Goal: Information Seeking & Learning: Learn about a topic

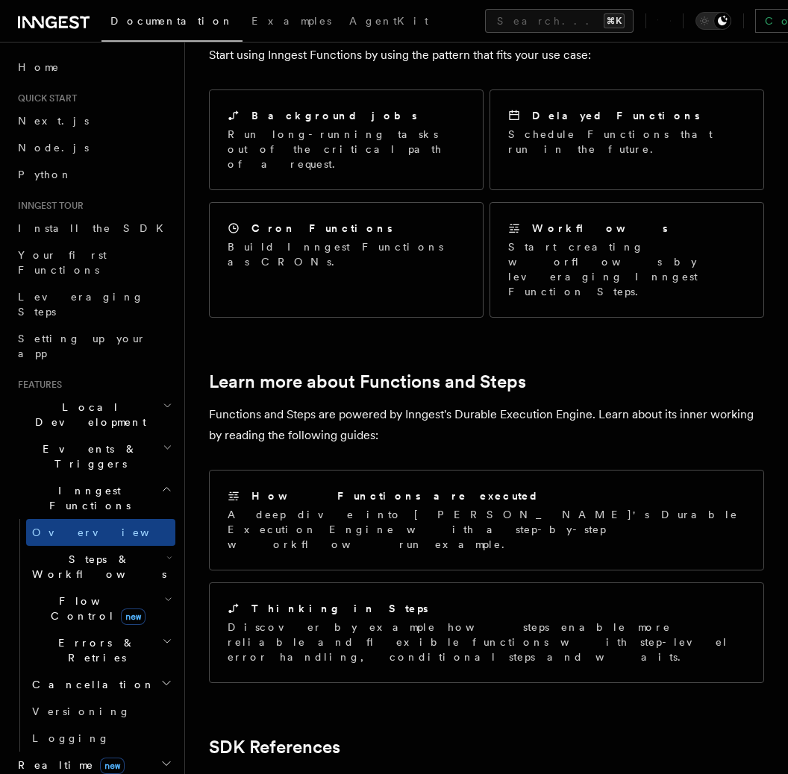
scroll to position [745, 0]
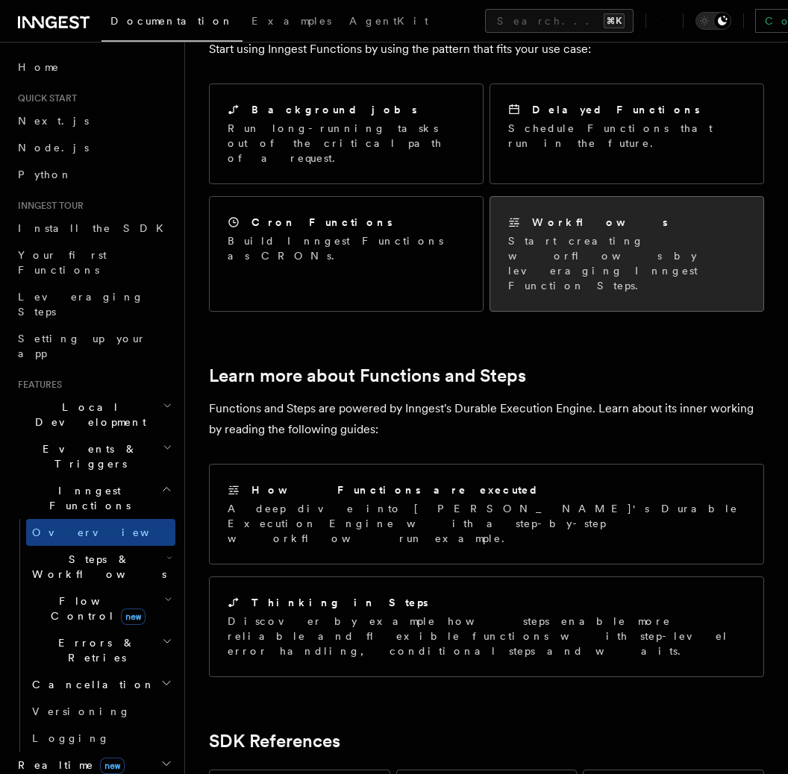
click at [571, 202] on div "Workflows Start creating worflows by leveraging Inngest Function Steps." at bounding box center [626, 254] width 273 height 114
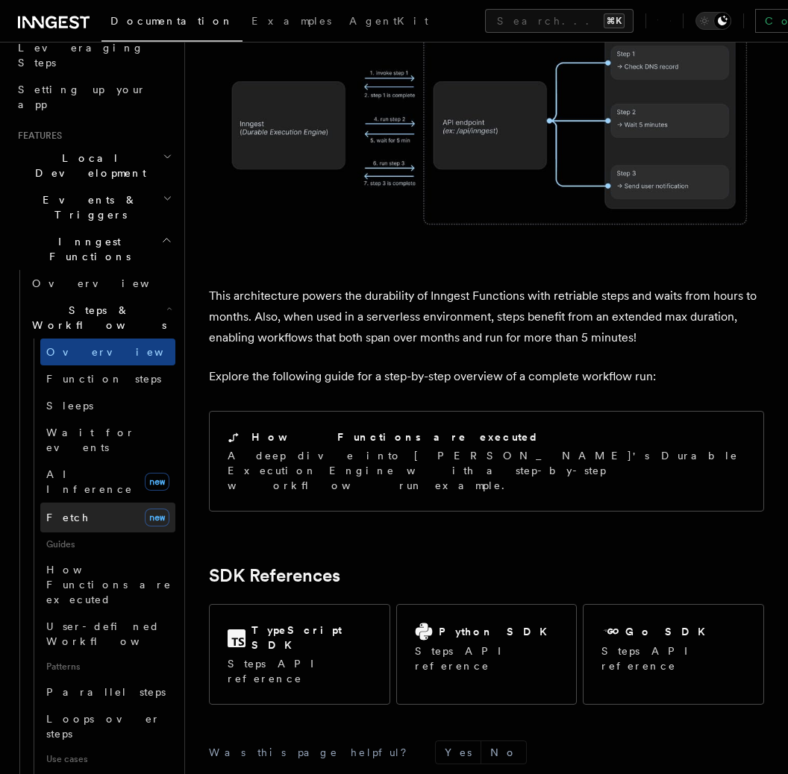
scroll to position [254, 0]
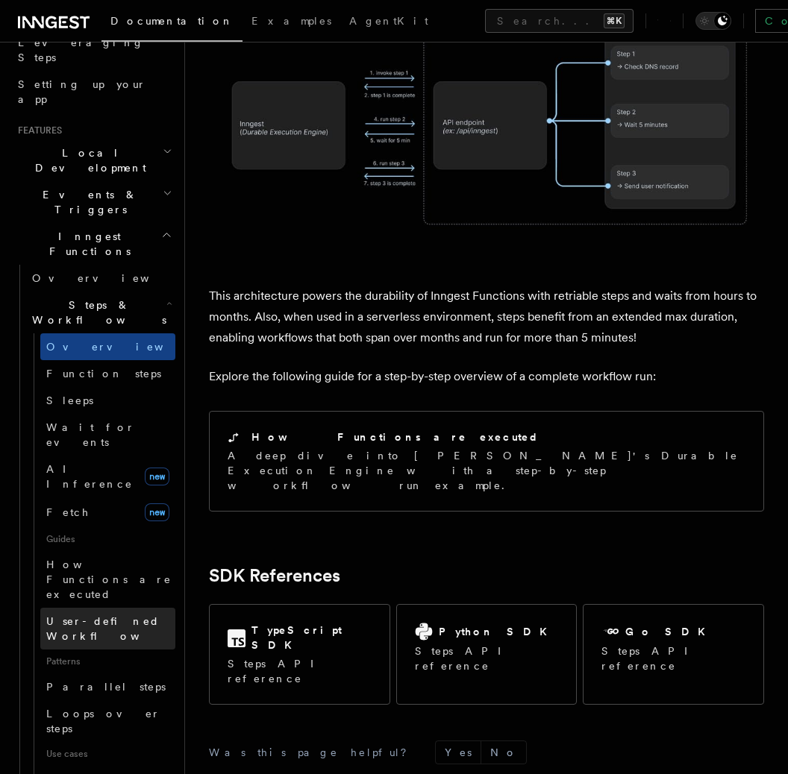
click at [145, 615] on span "User-defined Workflows" at bounding box center [113, 628] width 134 height 27
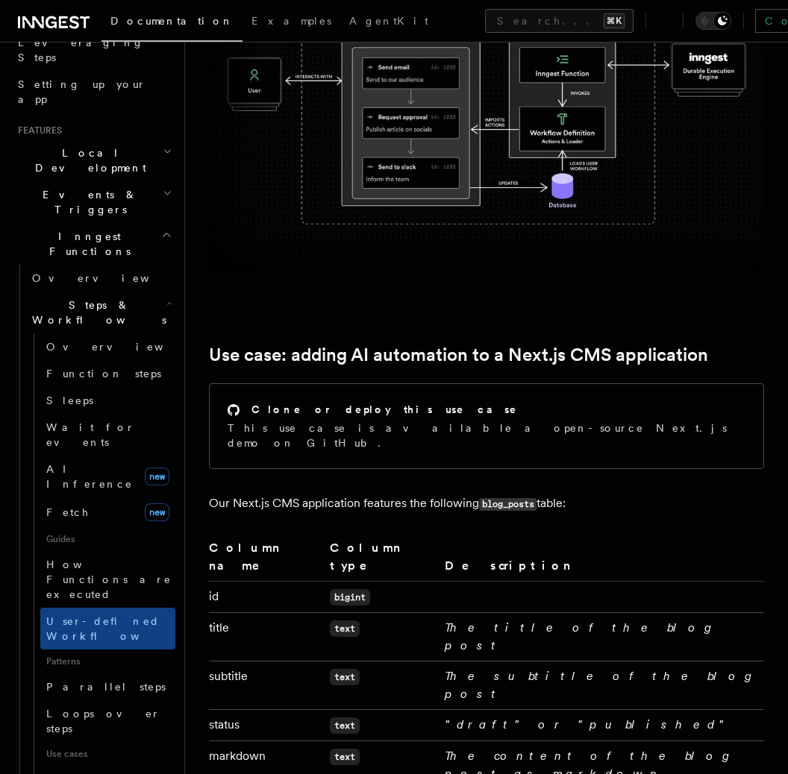
scroll to position [386, 0]
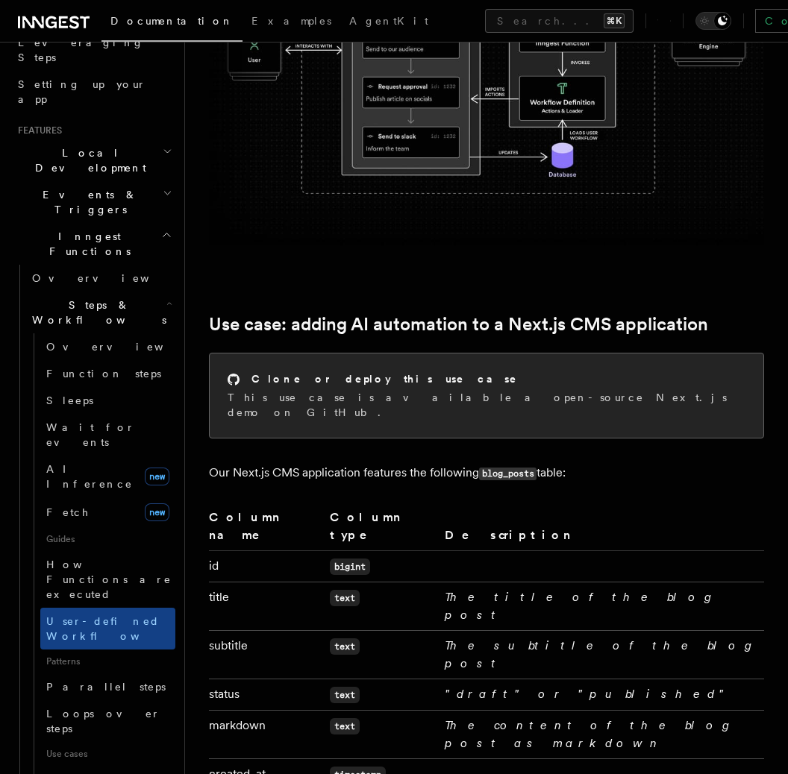
click at [569, 404] on div "Clone or deploy this use case This use case is available a open-source Next.js …" at bounding box center [486, 396] width 553 height 84
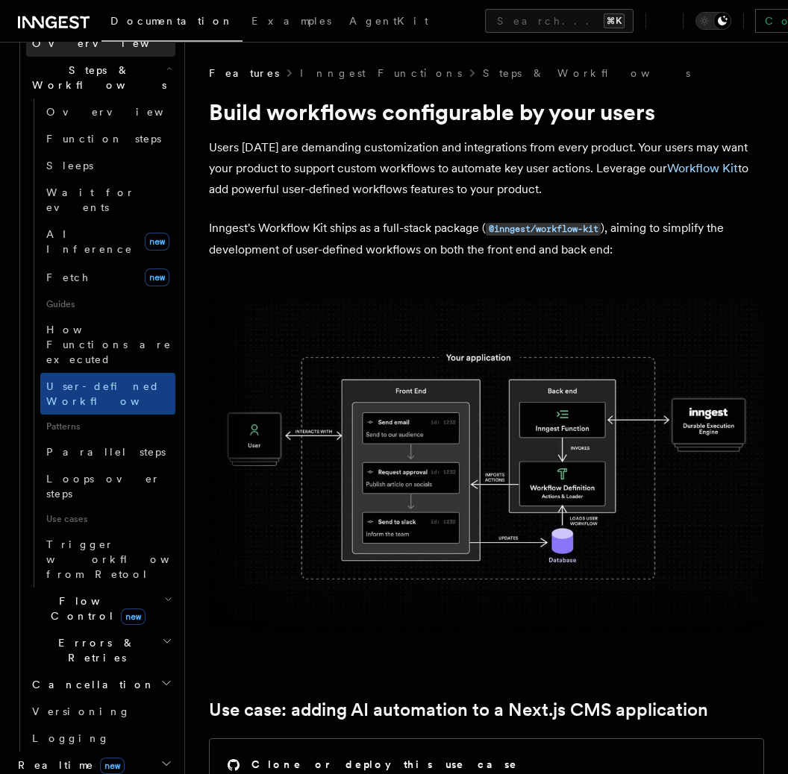
scroll to position [726, 0]
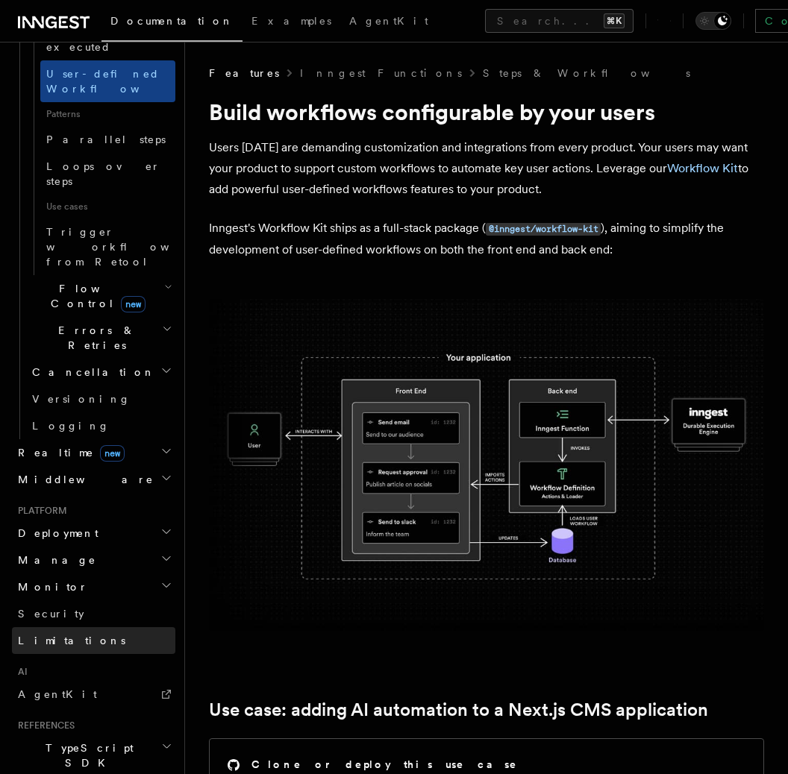
click at [88, 627] on link "Limitations" at bounding box center [93, 640] width 163 height 27
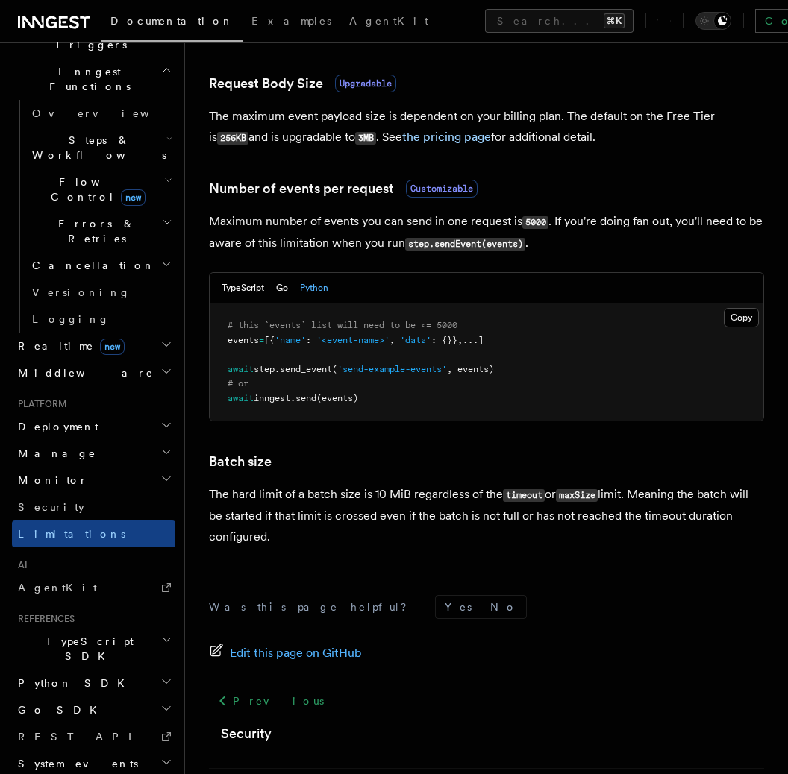
scroll to position [1363, 0]
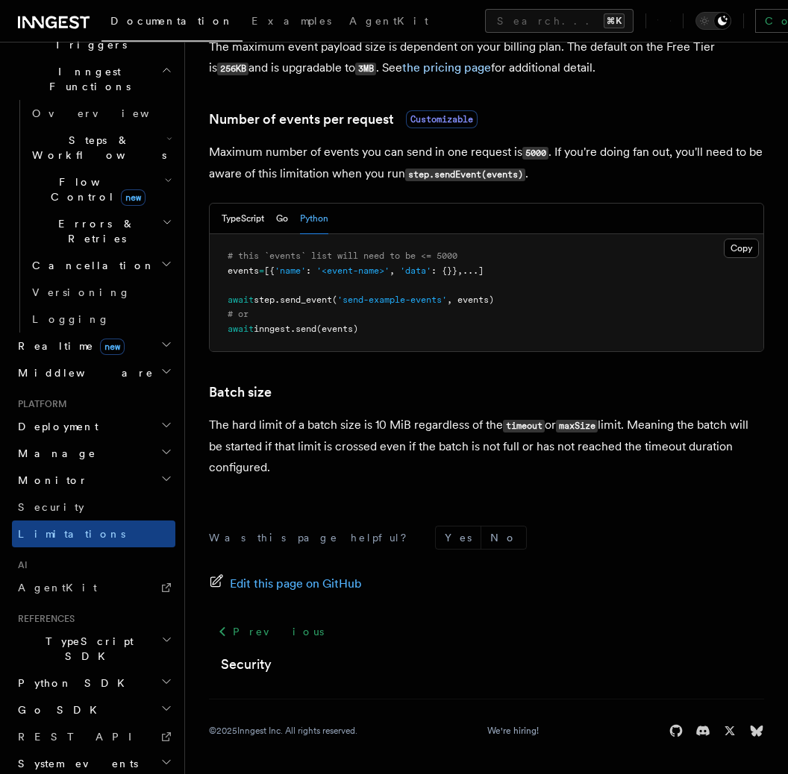
click at [85, 670] on h2 "Python SDK" at bounding box center [93, 683] width 163 height 27
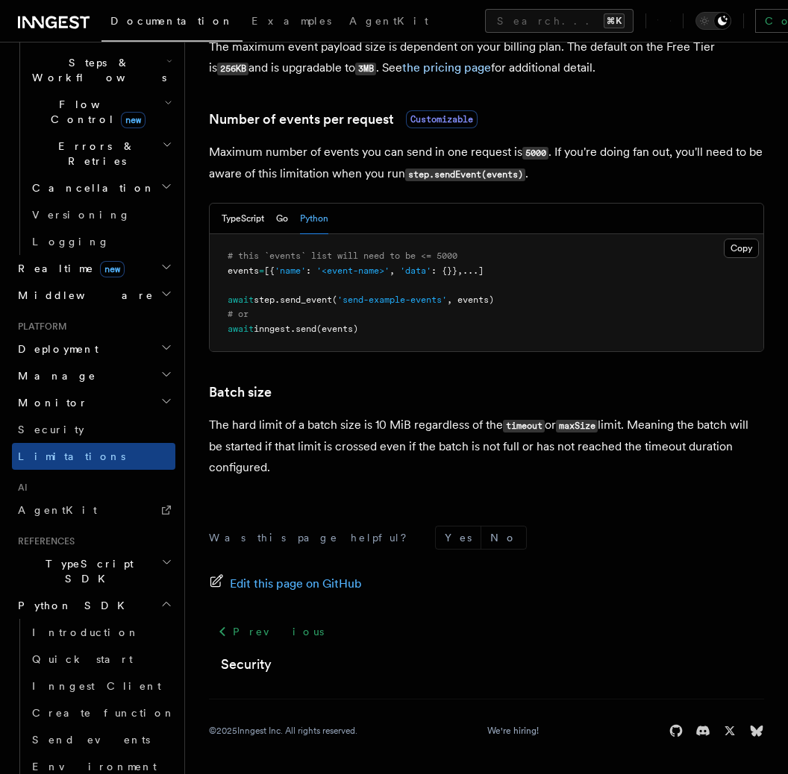
scroll to position [505, 0]
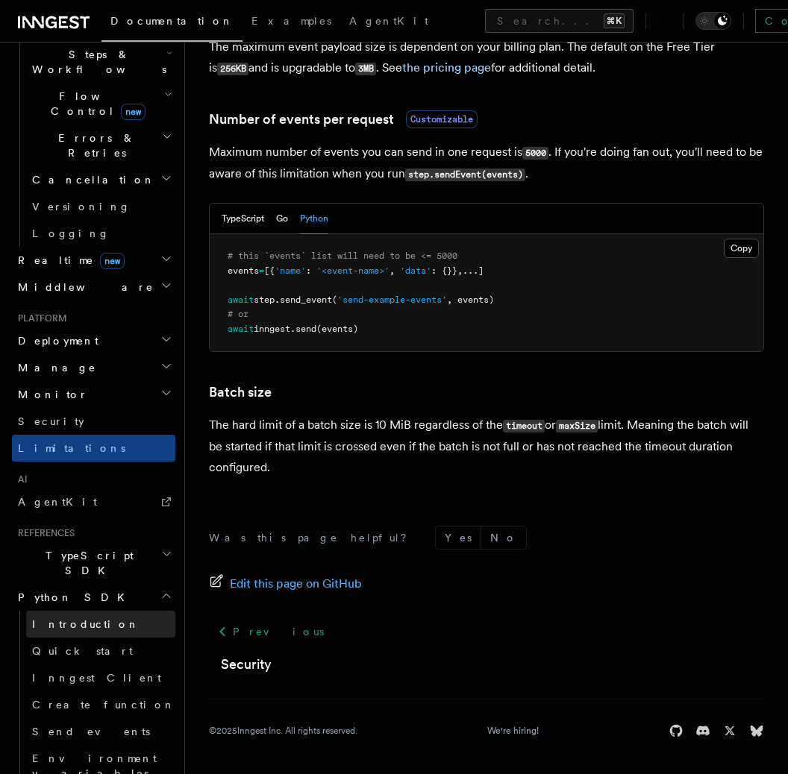
click at [78, 611] on link "Introduction" at bounding box center [100, 624] width 149 height 27
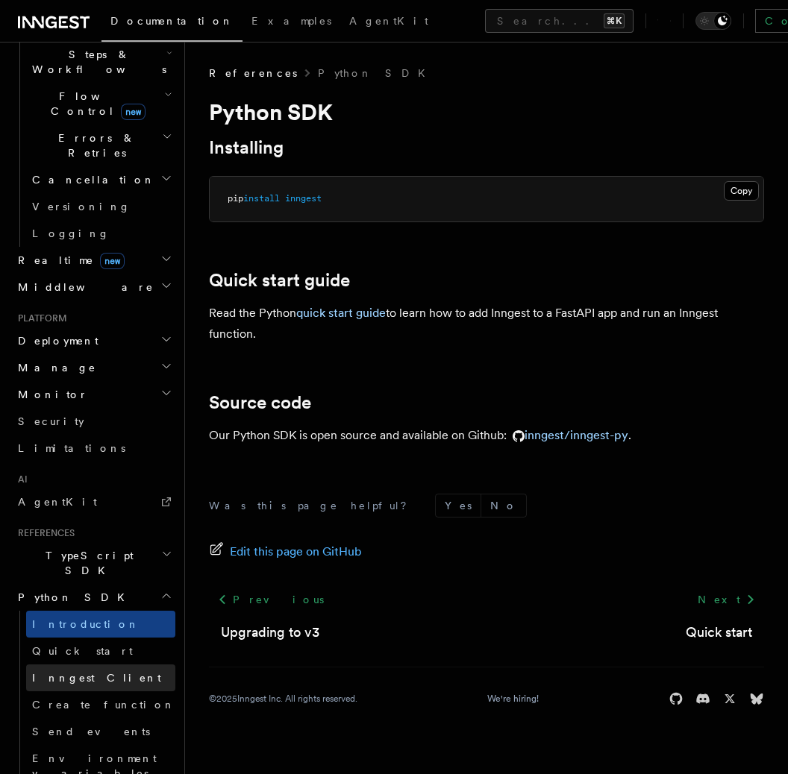
click at [78, 671] on span "Inngest Client" at bounding box center [96, 678] width 129 height 15
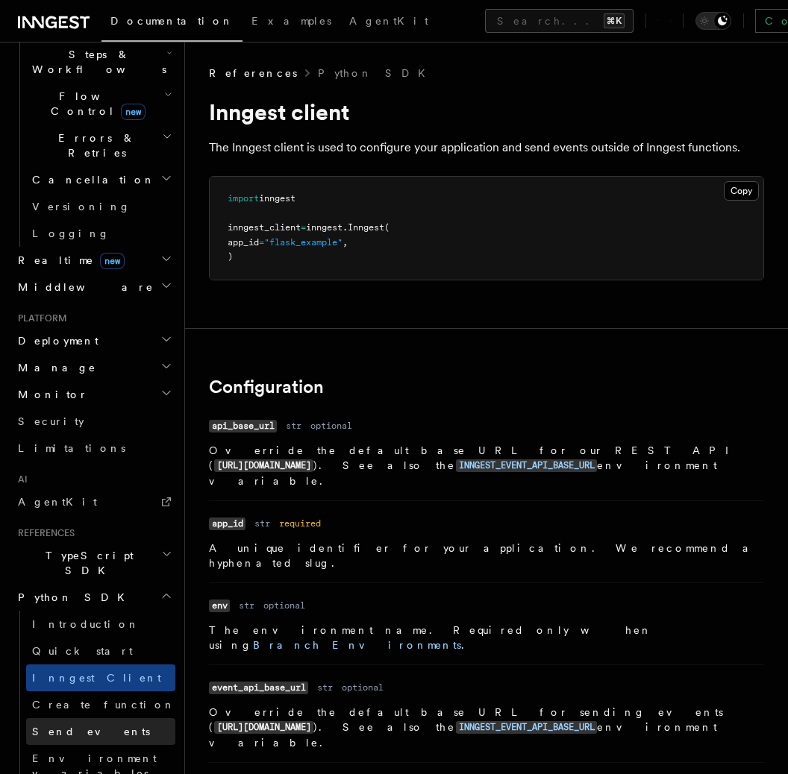
click at [104, 718] on link "Send events" at bounding box center [100, 731] width 149 height 27
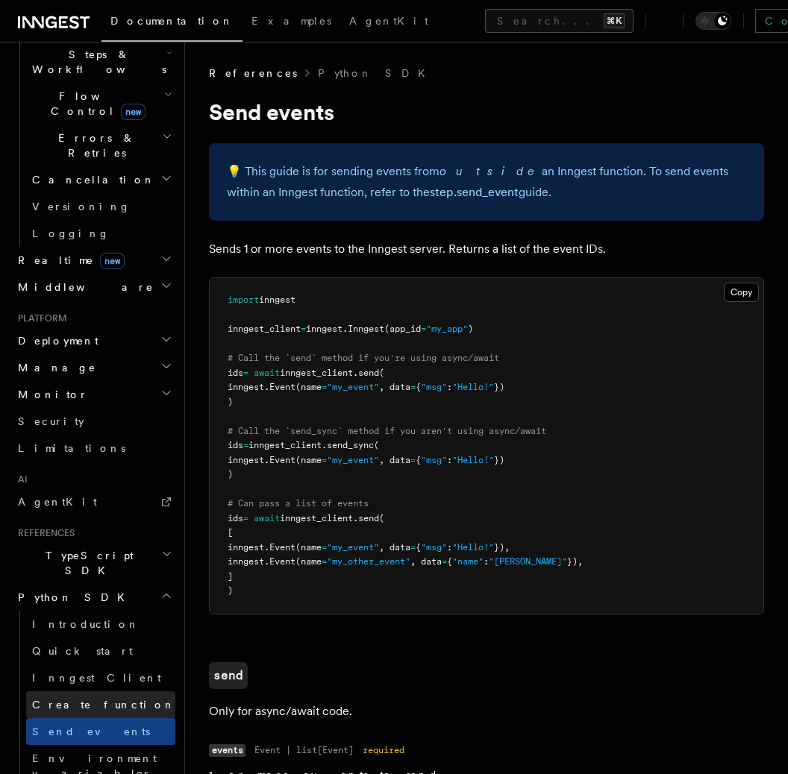
click at [119, 691] on link "Create function" at bounding box center [100, 704] width 149 height 27
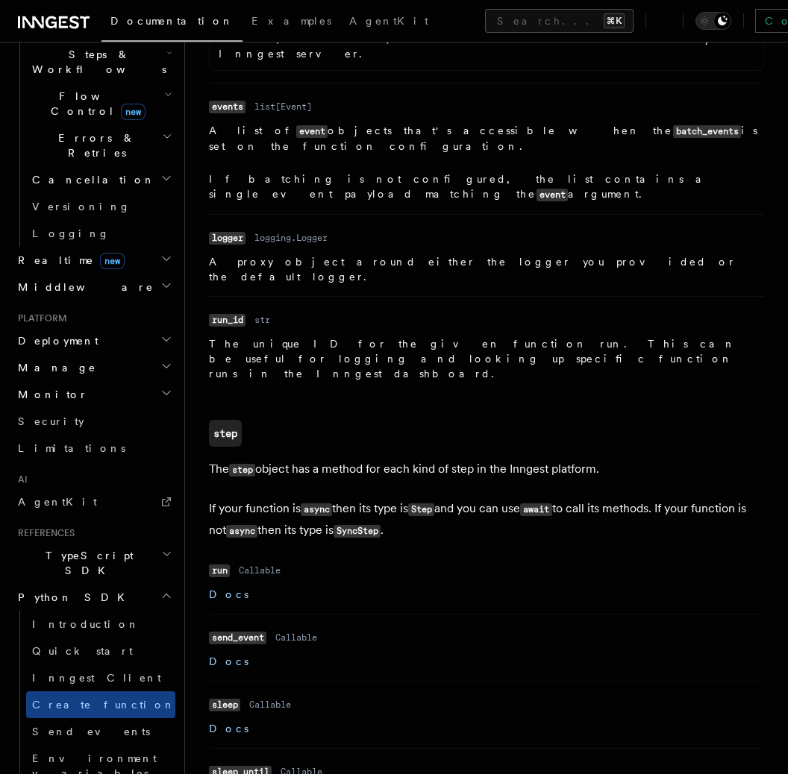
scroll to position [3455, 0]
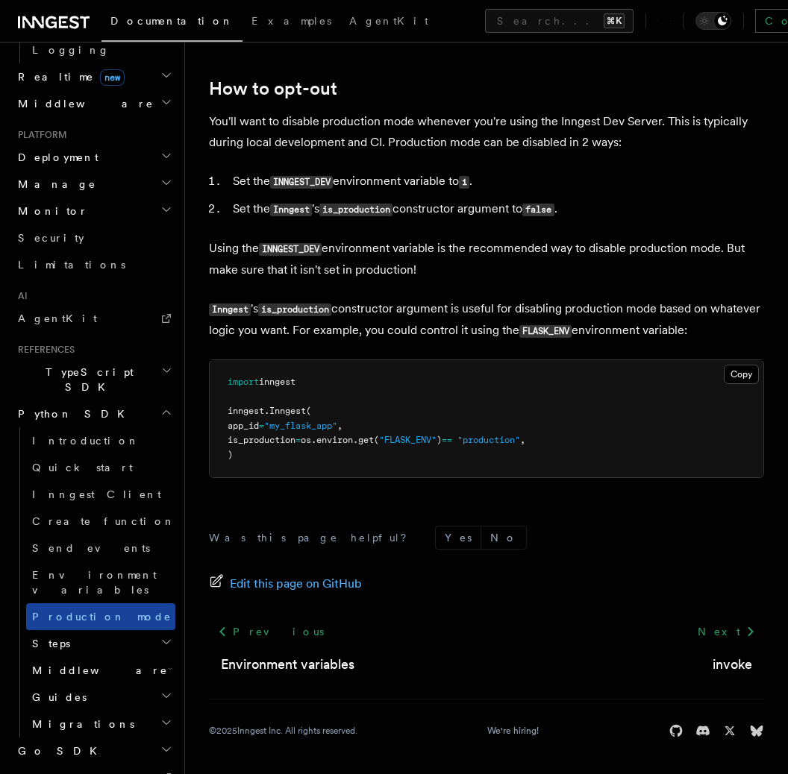
scroll to position [694, 0]
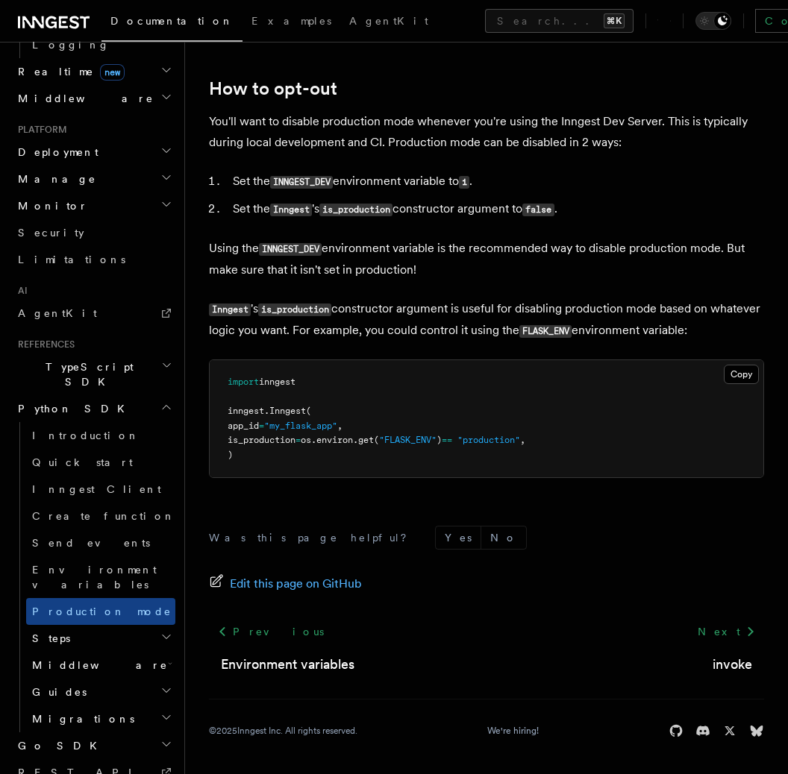
click at [107, 706] on h2 "Migrations" at bounding box center [100, 719] width 149 height 27
click at [113, 679] on h2 "Guides" at bounding box center [100, 692] width 149 height 27
click at [96, 706] on link "Testing" at bounding box center [107, 719] width 135 height 27
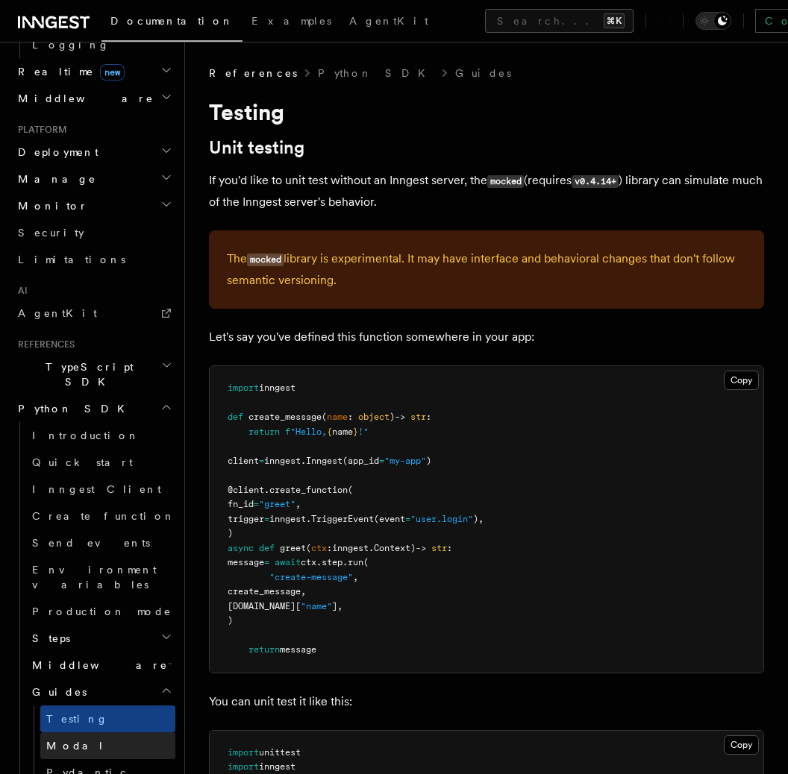
click at [101, 732] on link "Modal" at bounding box center [107, 745] width 135 height 27
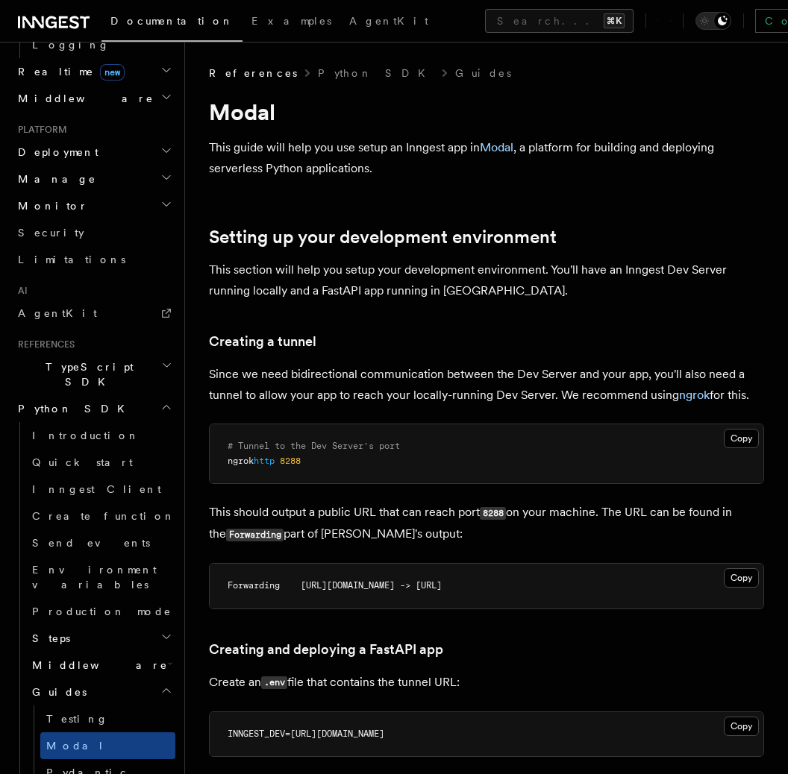
click at [118, 652] on h2 "Middleware" at bounding box center [100, 665] width 149 height 27
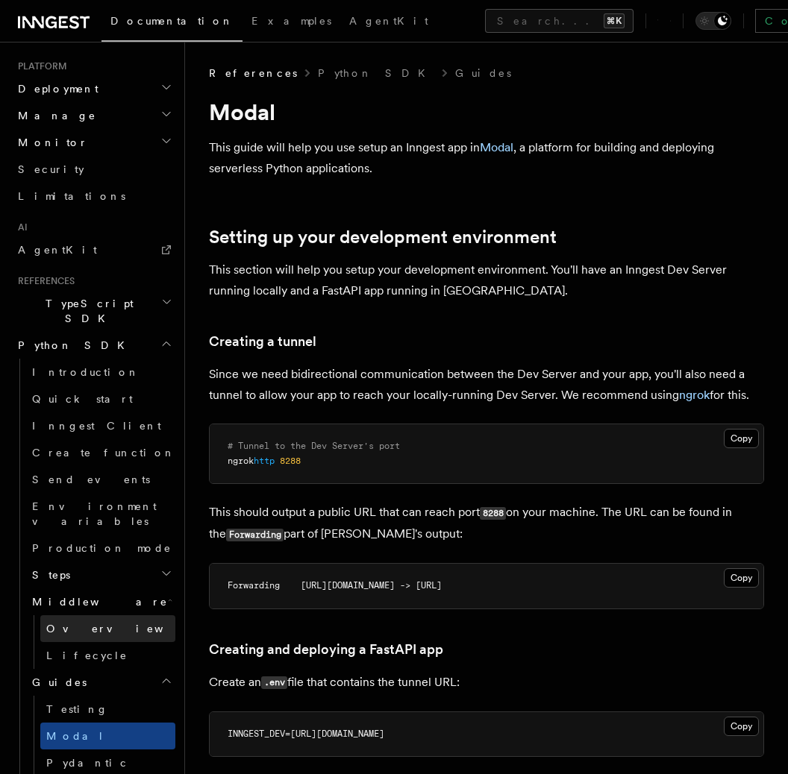
scroll to position [762, 0]
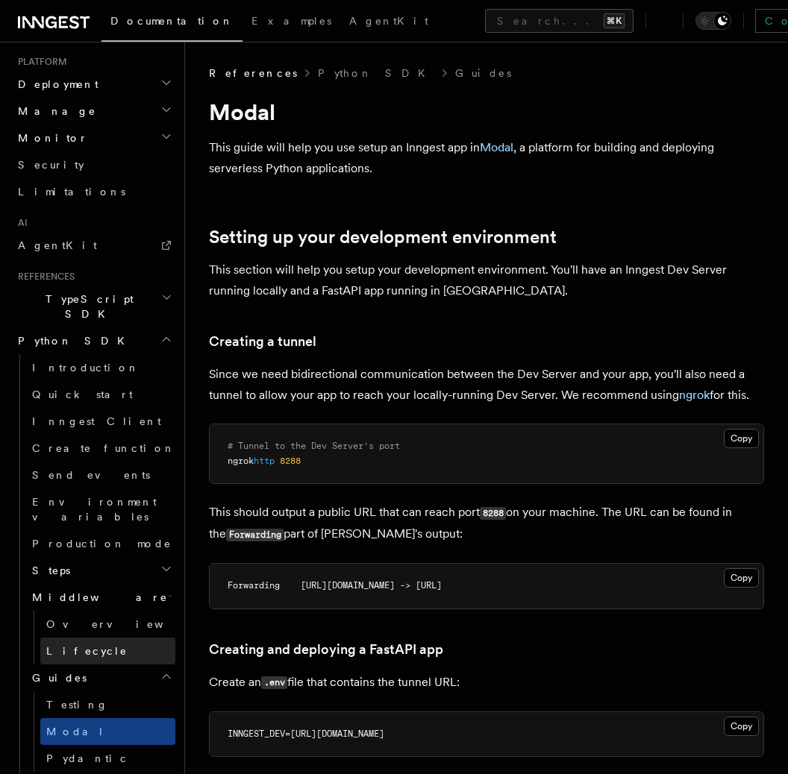
click at [118, 638] on link "Lifecycle" at bounding box center [107, 651] width 135 height 27
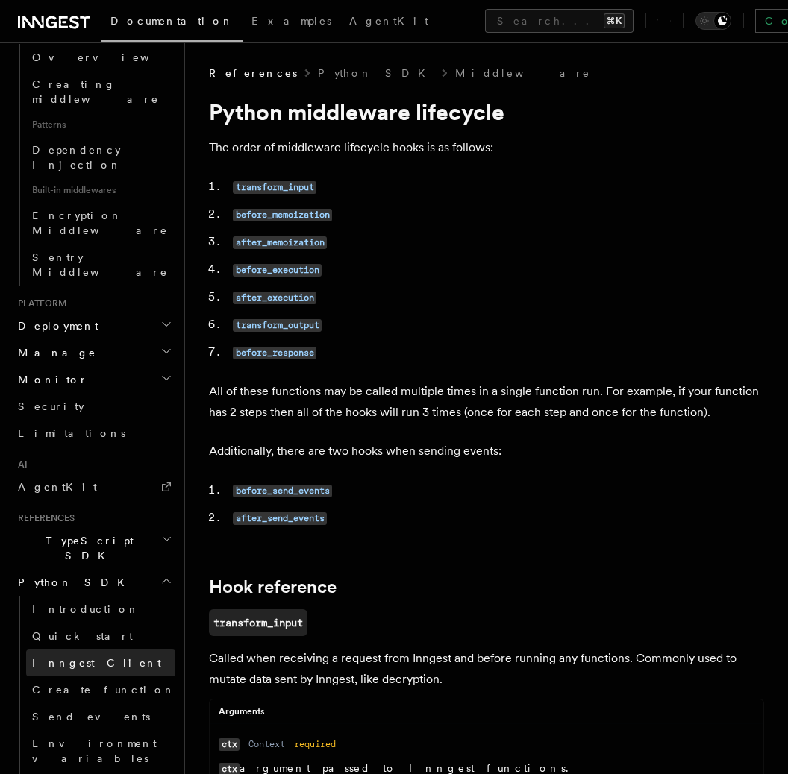
click at [119, 650] on link "Inngest Client" at bounding box center [100, 663] width 149 height 27
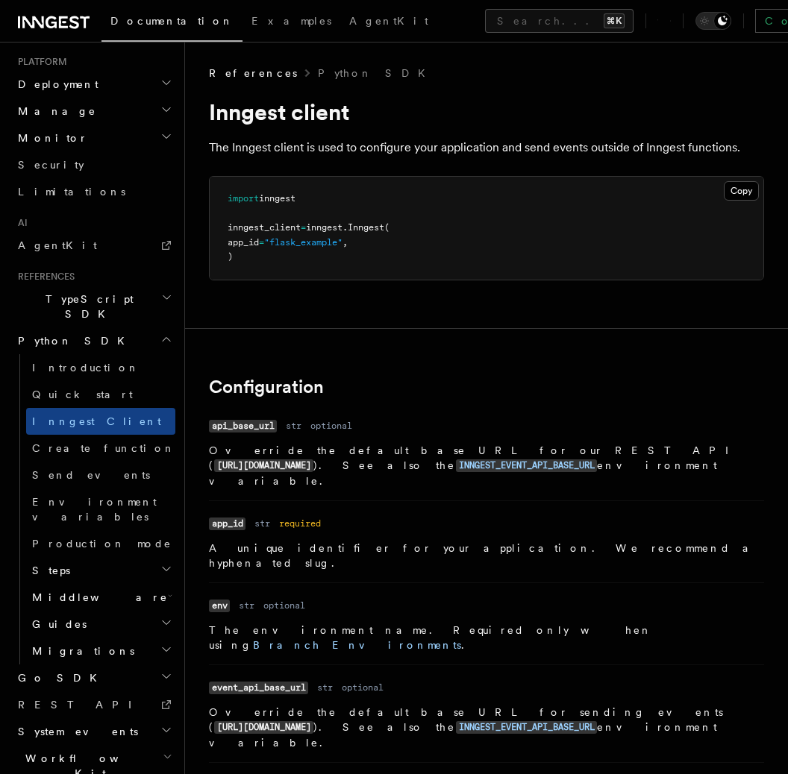
scroll to position [715, 0]
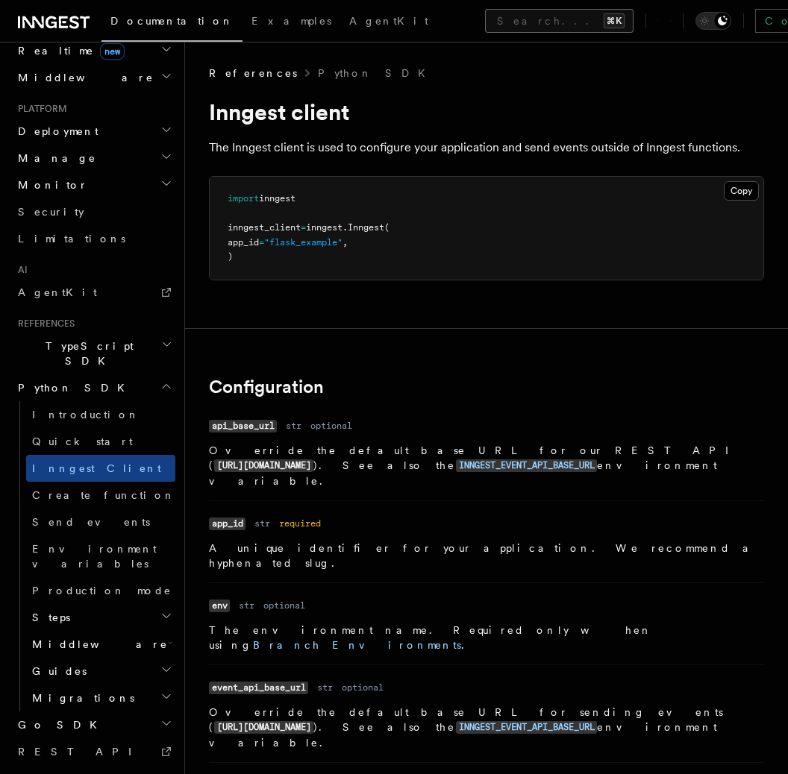
click at [485, 23] on button "Search... ⌘K" at bounding box center [559, 21] width 148 height 24
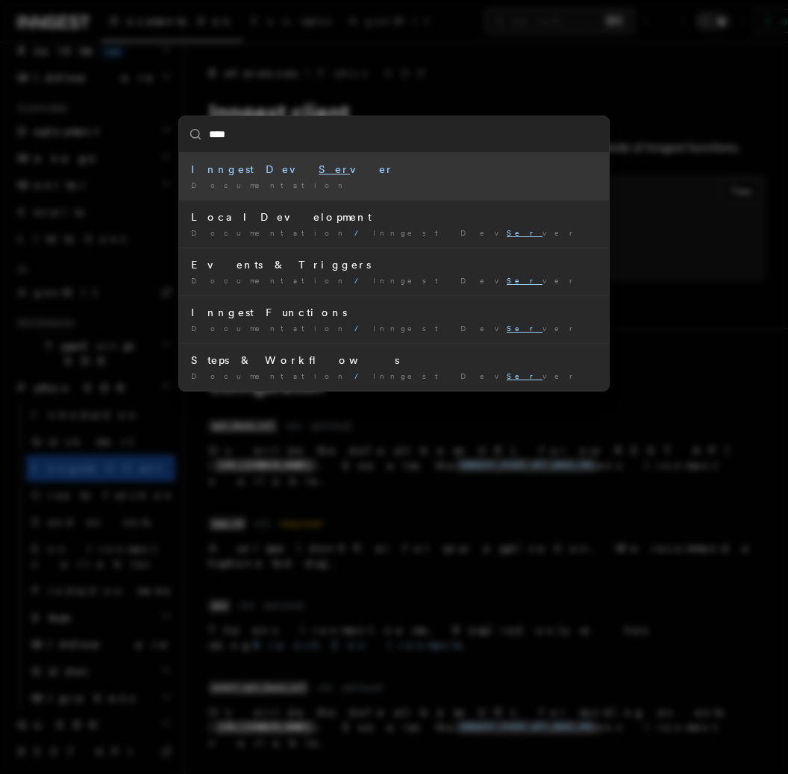
type input "*****"
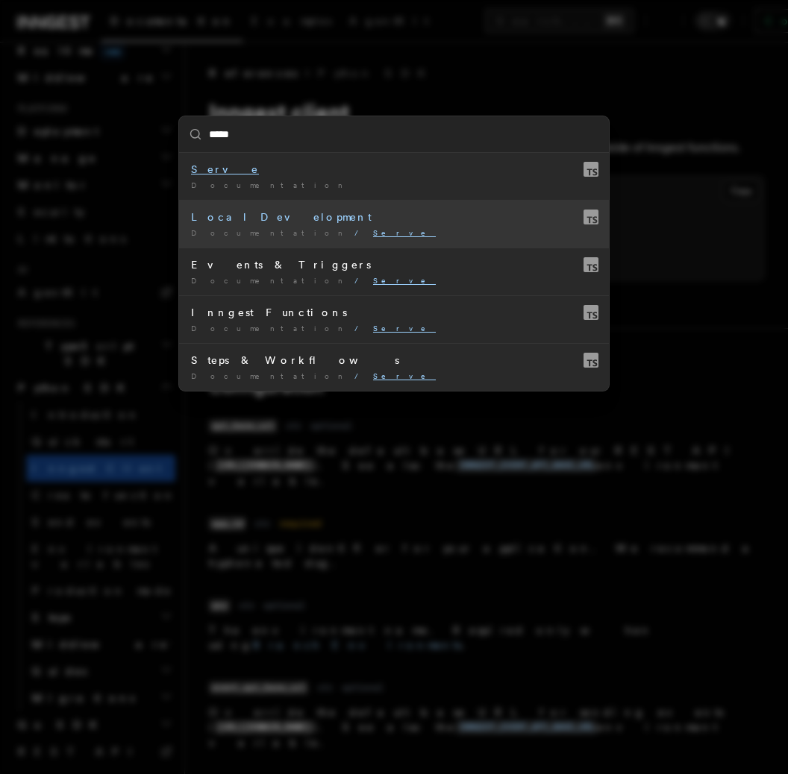
click at [384, 225] on li "Local Development Documentation / Serve /" at bounding box center [394, 224] width 430 height 48
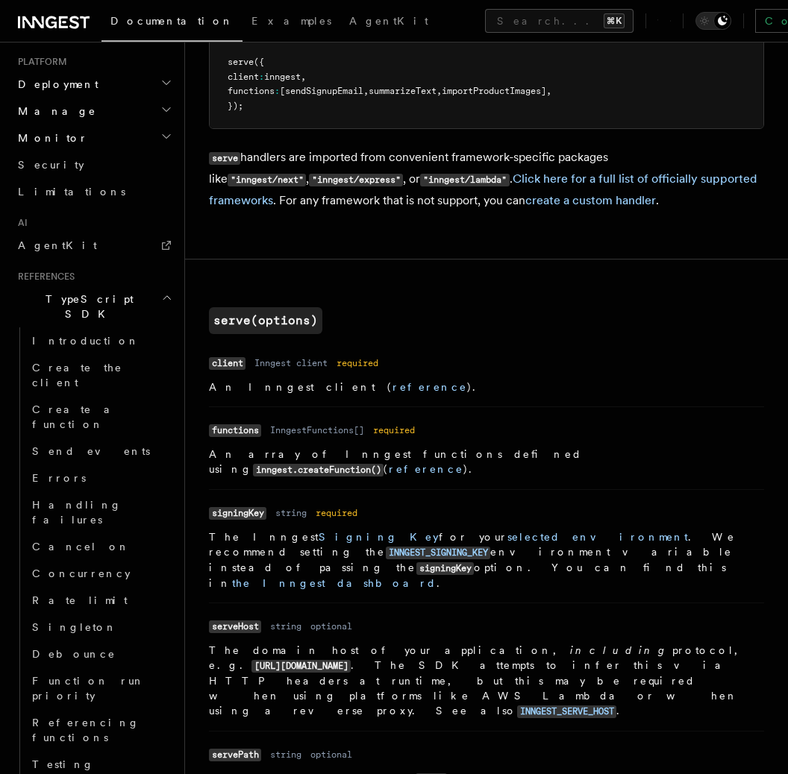
scroll to position [391, 0]
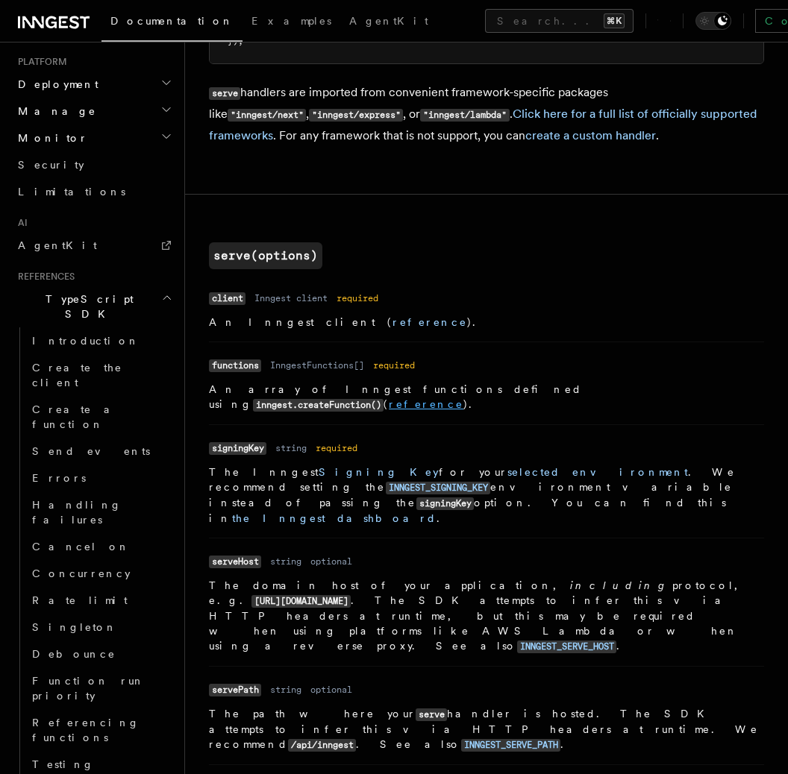
click at [463, 398] on link "reference" at bounding box center [426, 404] width 75 height 12
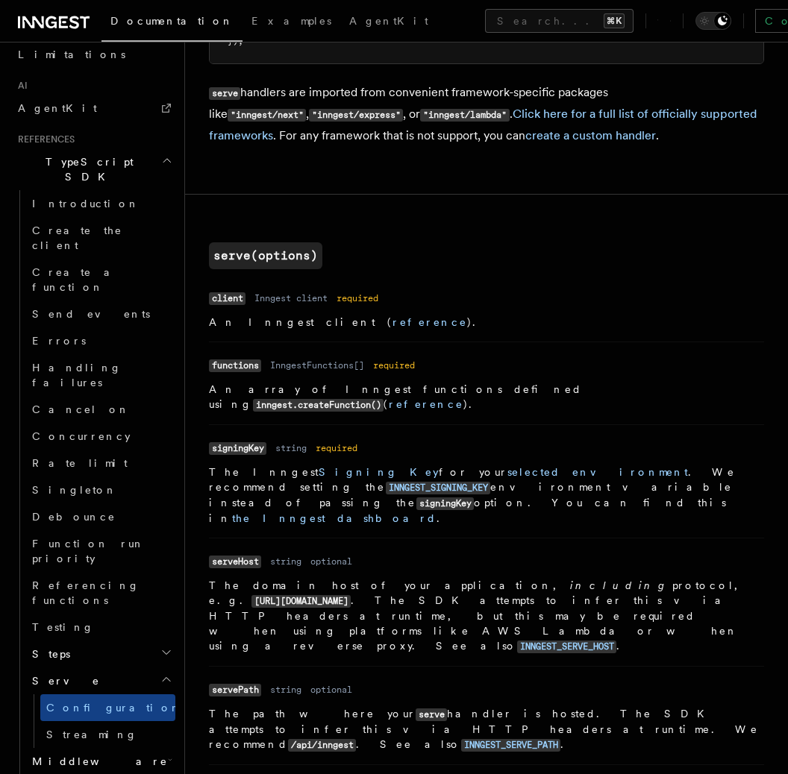
scroll to position [918, 0]
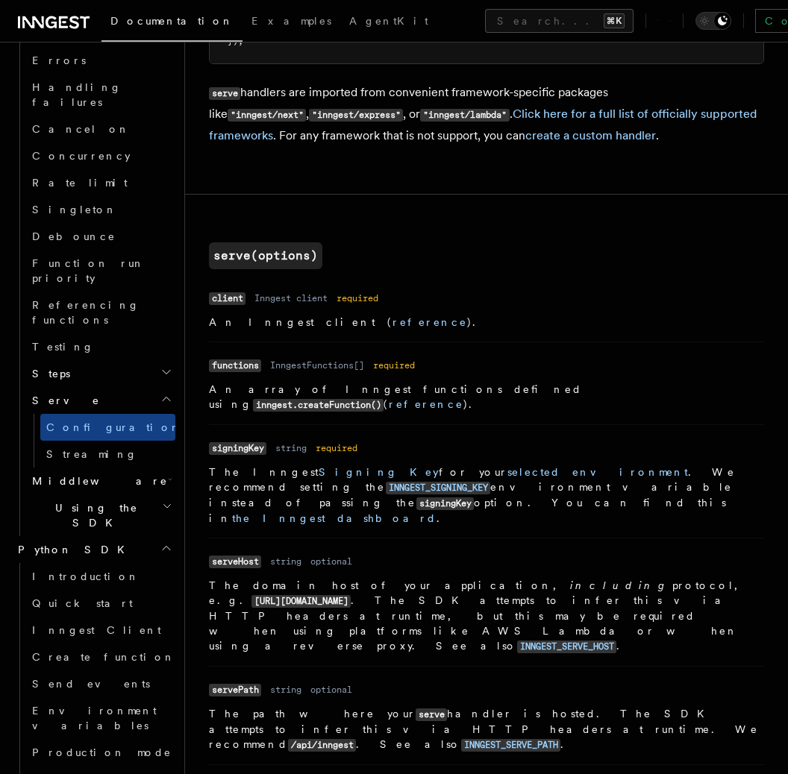
scroll to position [1181, 0]
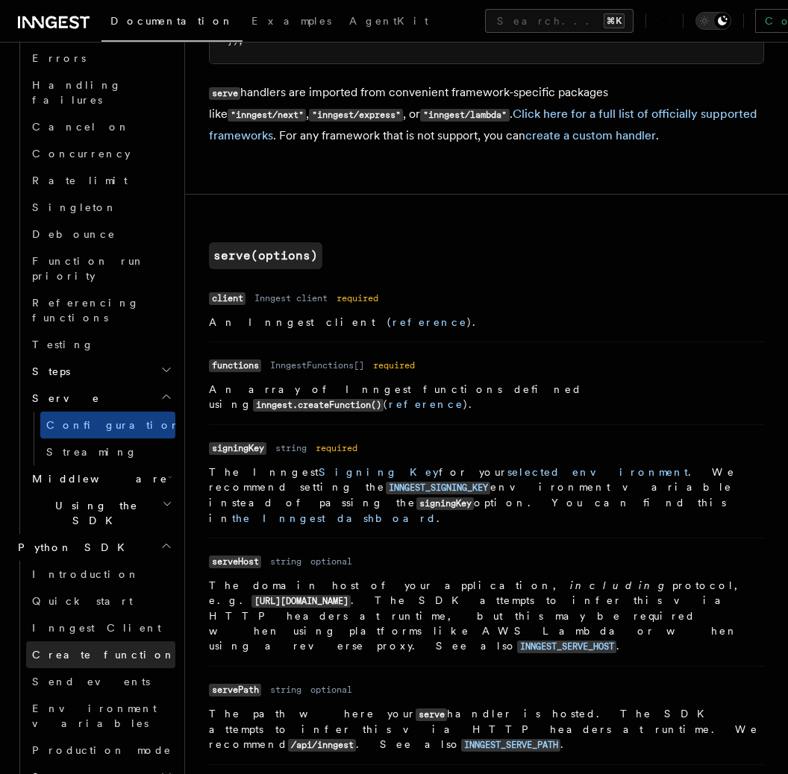
click at [90, 641] on link "Create function" at bounding box center [100, 654] width 149 height 27
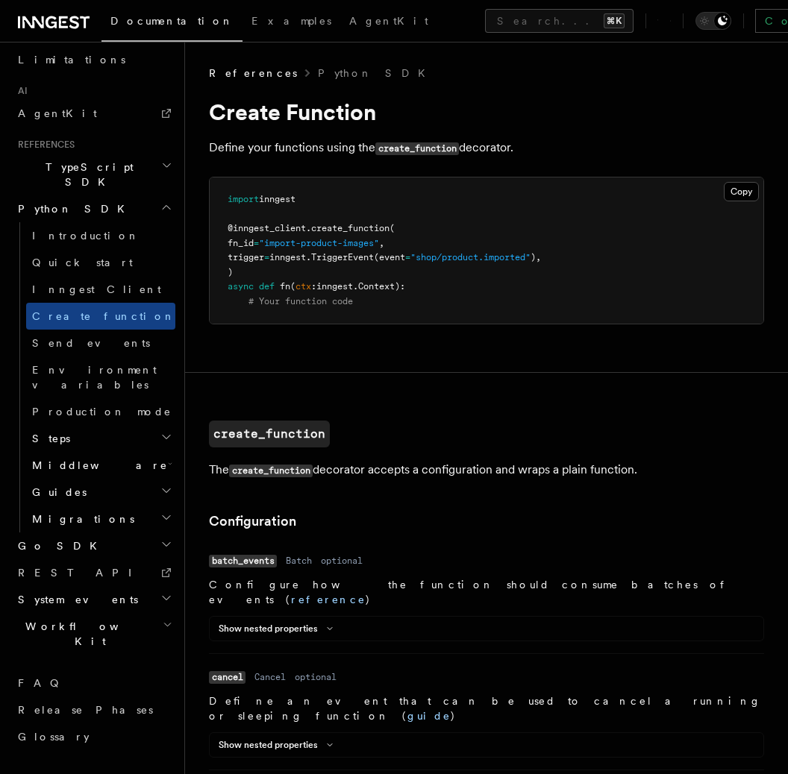
scroll to position [715, 0]
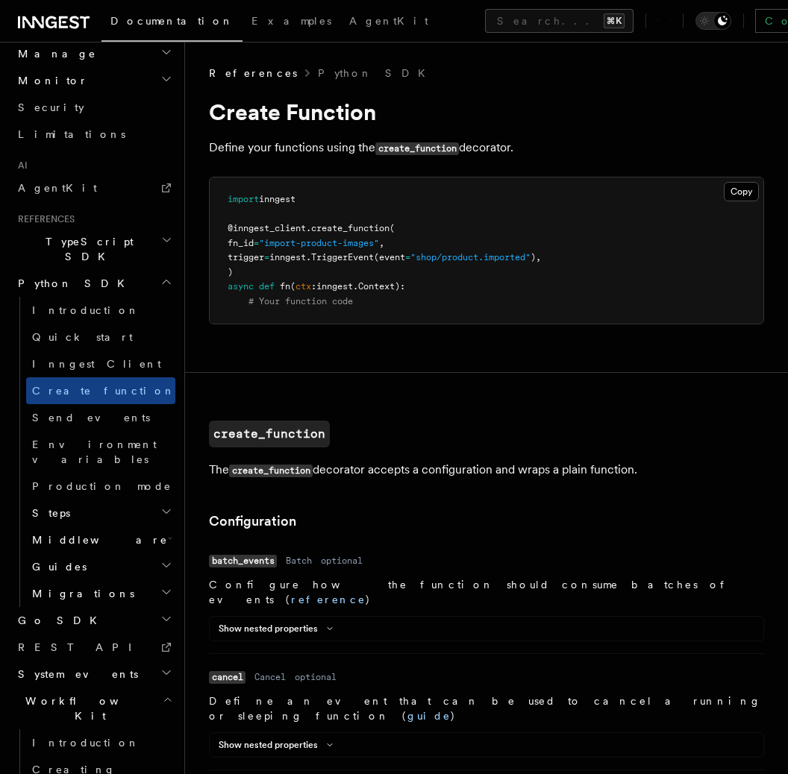
scroll to position [820, 0]
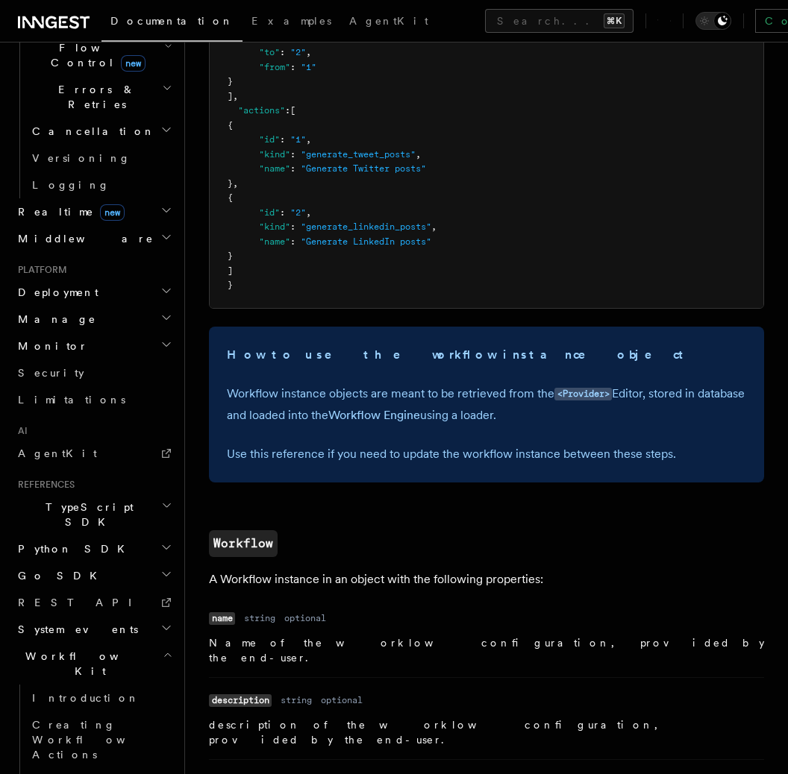
scroll to position [321, 0]
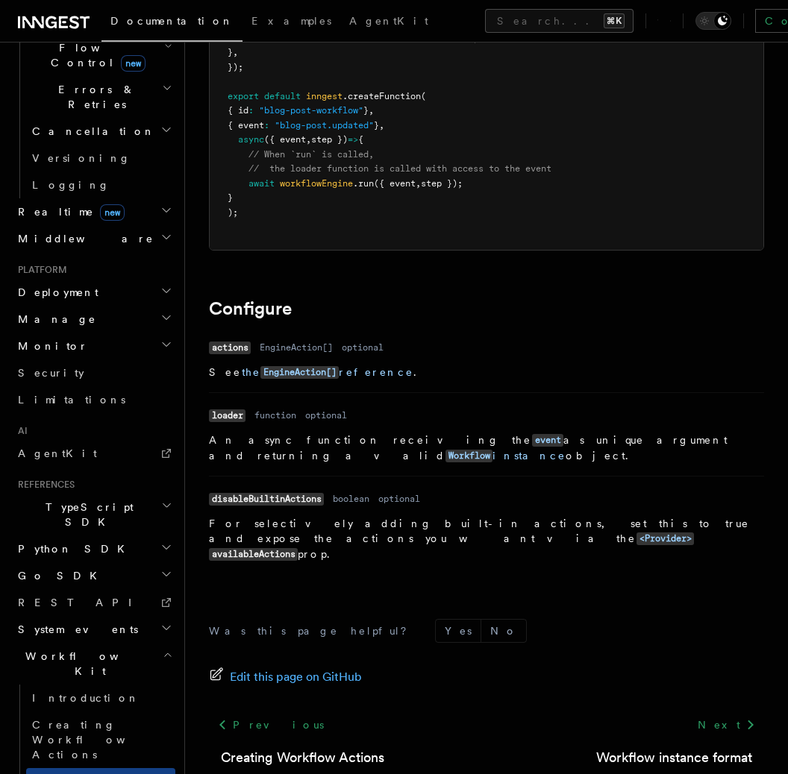
scroll to position [385, 0]
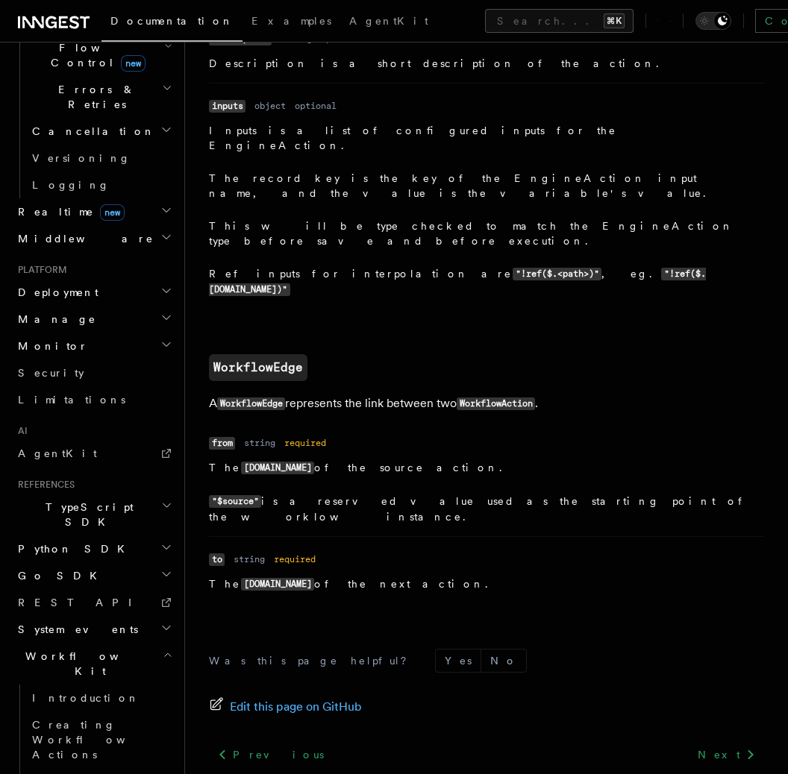
scroll to position [1549, 0]
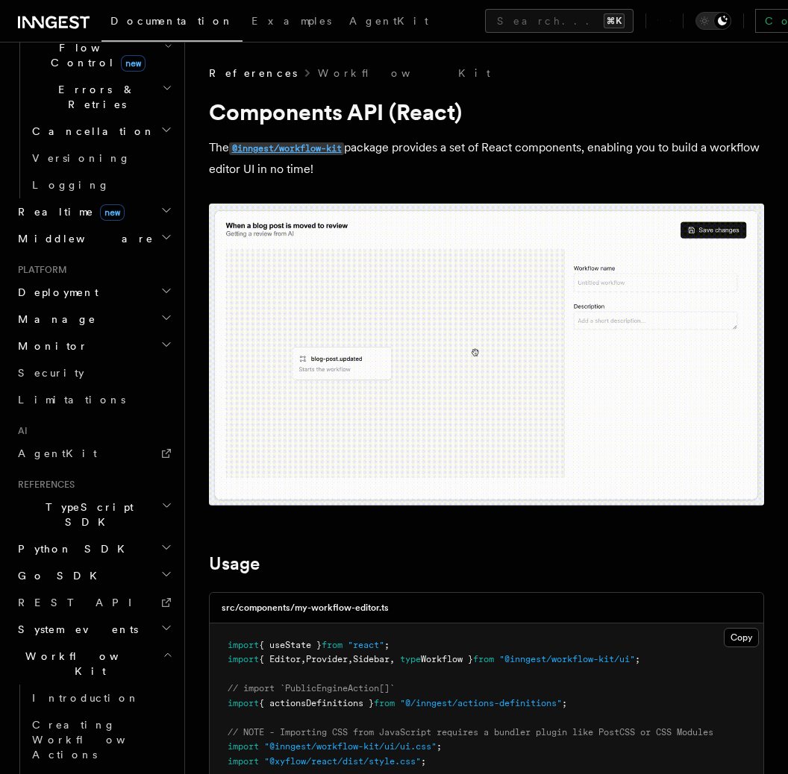
click at [280, 148] on code "@inngest/workflow-kit" at bounding box center [286, 148] width 115 height 13
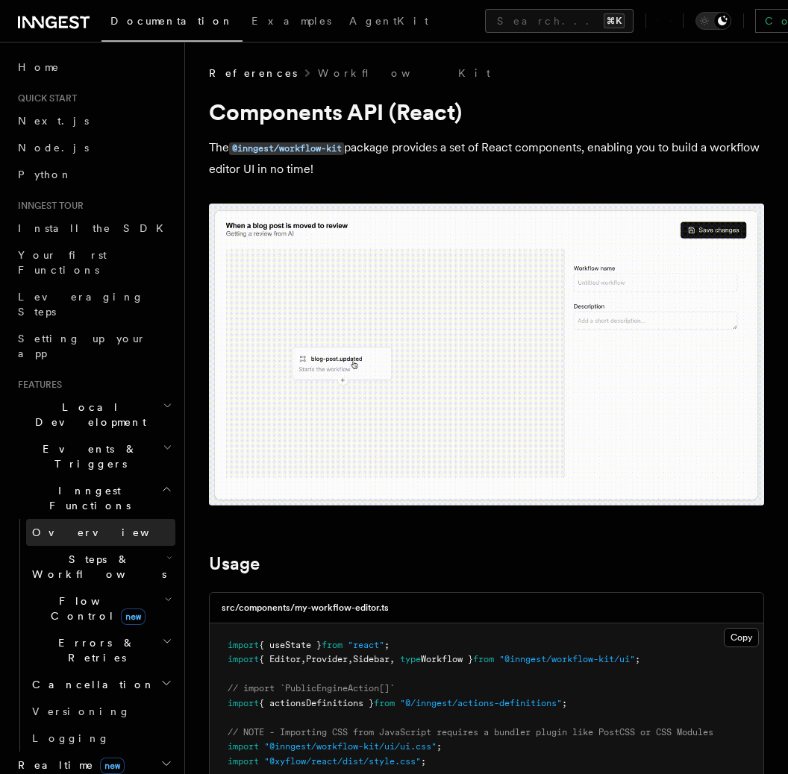
click at [72, 527] on span "Overview" at bounding box center [109, 533] width 154 height 12
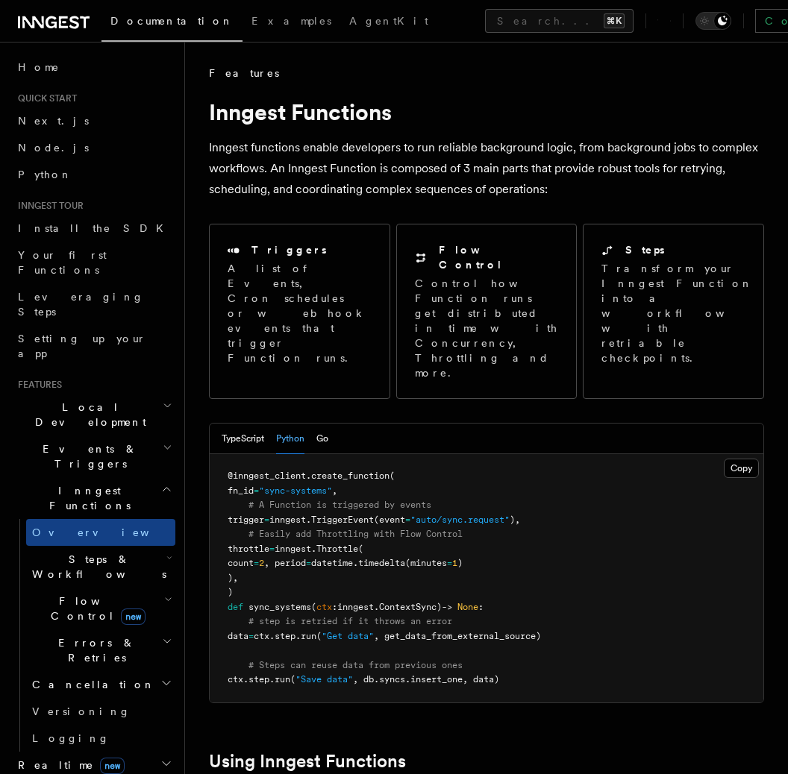
click at [75, 552] on span "Steps & Workflows" at bounding box center [96, 567] width 140 height 30
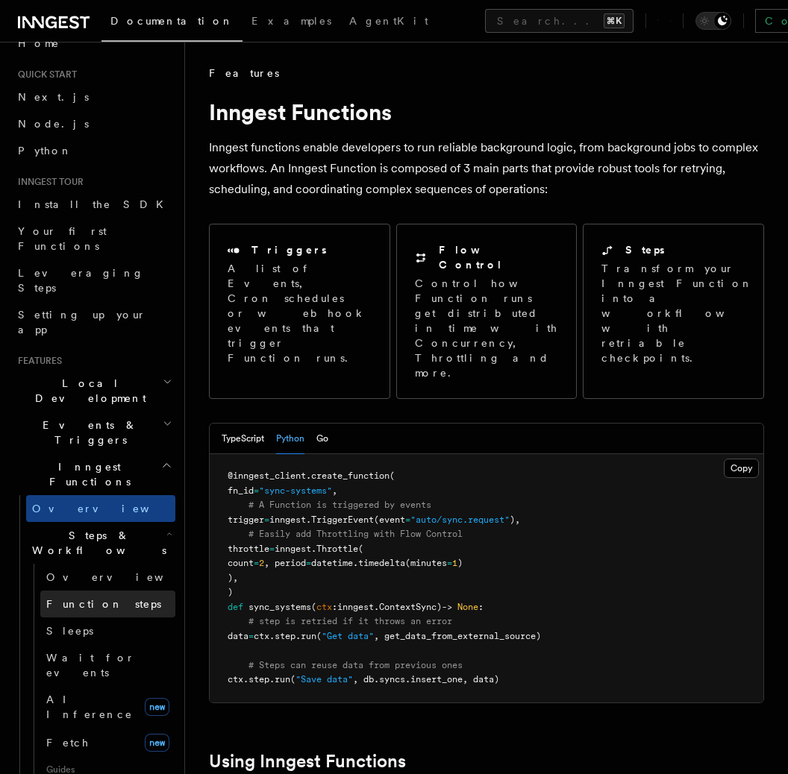
scroll to position [29, 0]
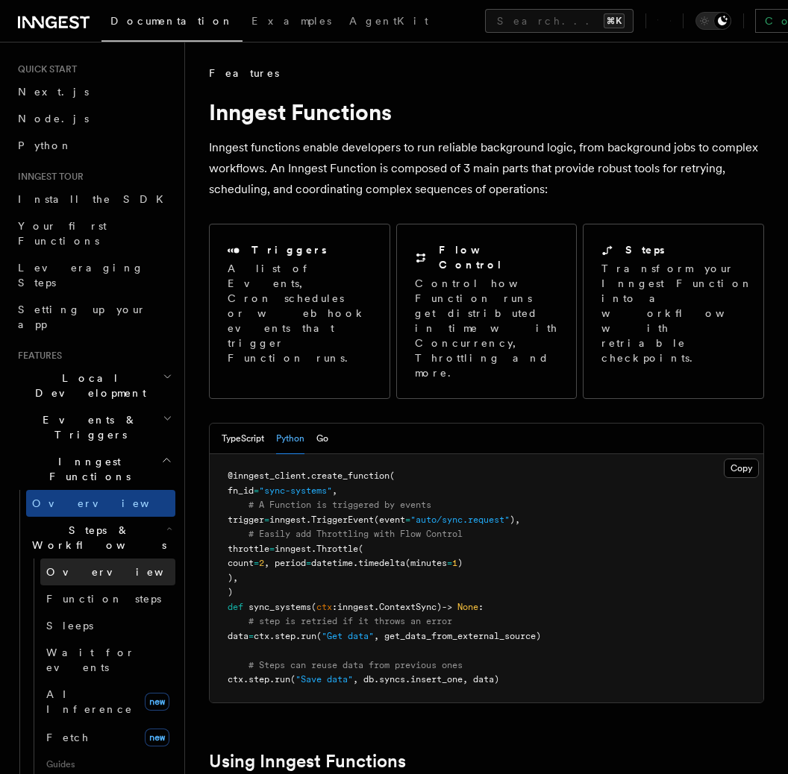
click at [92, 559] on link "Overview" at bounding box center [107, 572] width 135 height 27
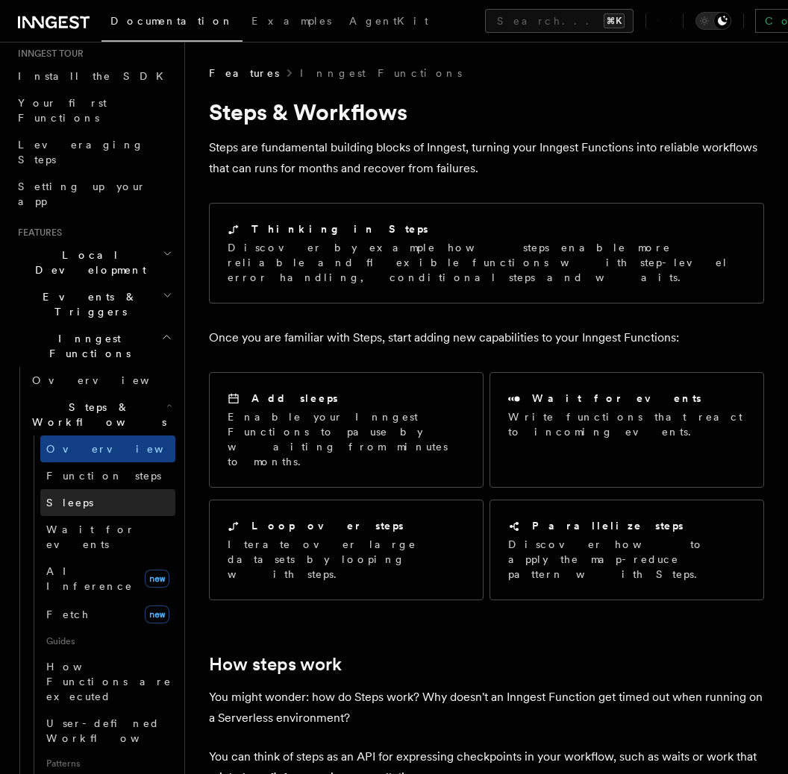
scroll to position [178, 0]
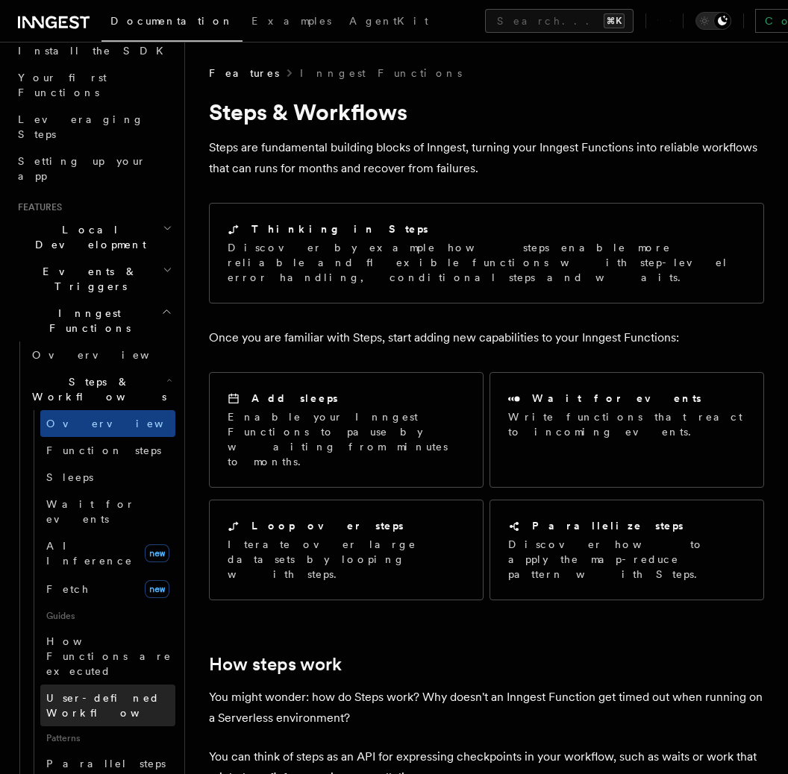
click at [98, 692] on span "User-defined Workflows" at bounding box center [113, 705] width 134 height 27
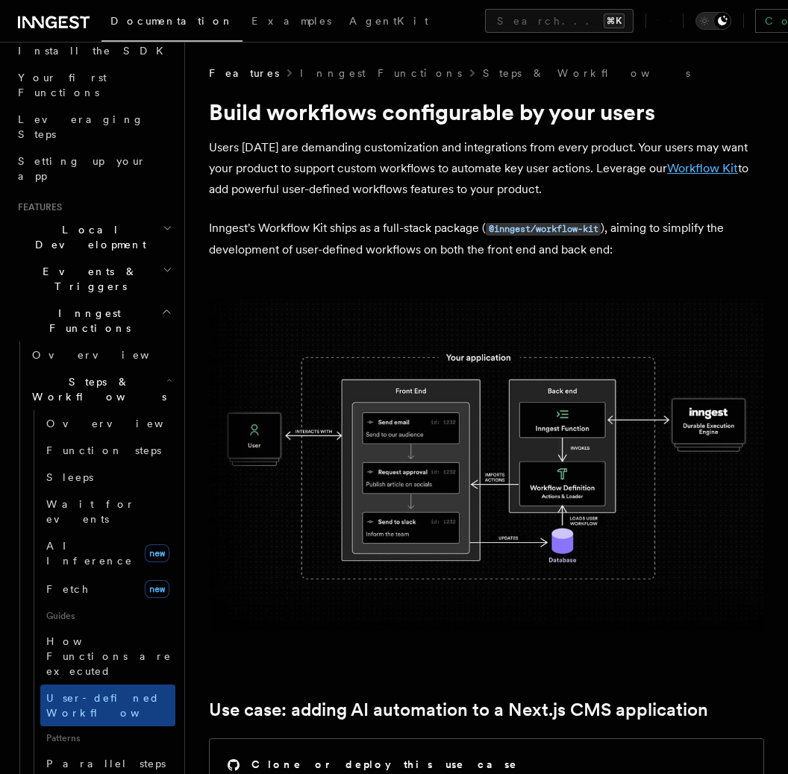
click at [672, 171] on link "Workflow Kit" at bounding box center [702, 168] width 71 height 14
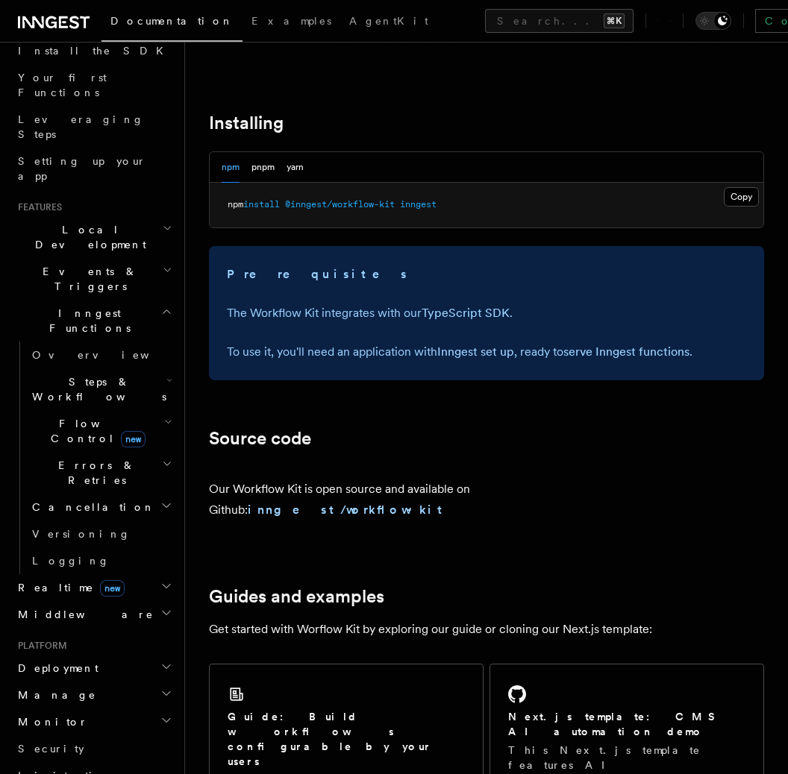
scroll to position [546, 0]
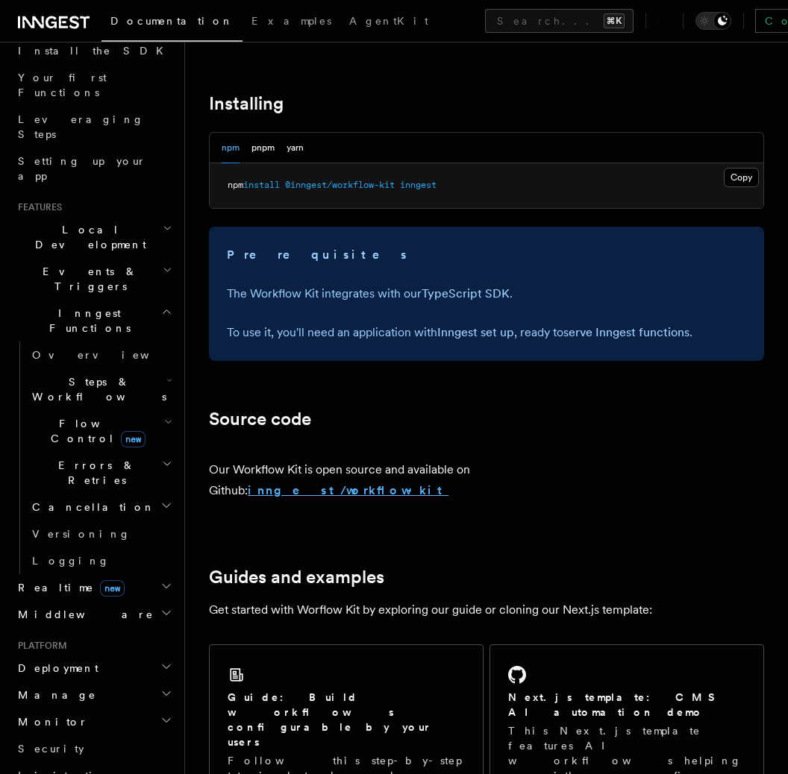
click at [448, 483] on strong "inngest/workflow-kit" at bounding box center [348, 490] width 201 height 14
